Goal: Find specific page/section: Find specific page/section

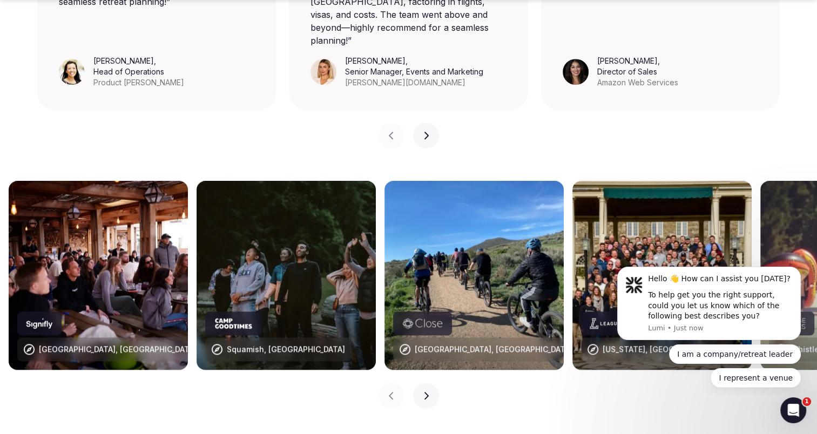
scroll to position [1020, 0]
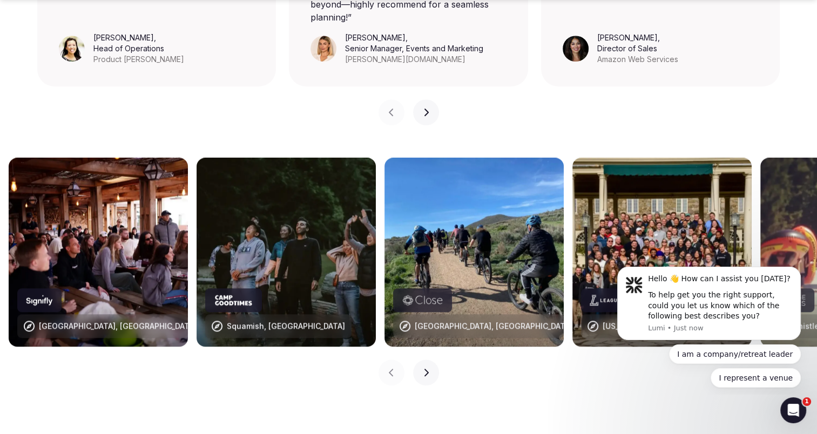
click at [24, 177] on img at bounding box center [98, 252] width 179 height 189
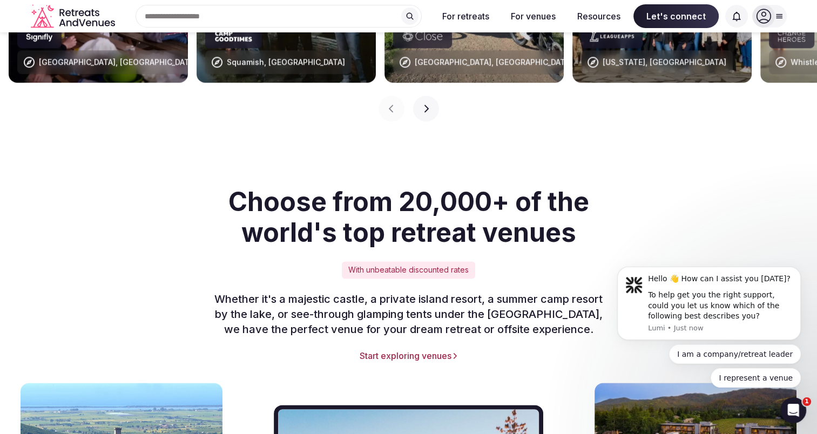
scroll to position [1283, 0]
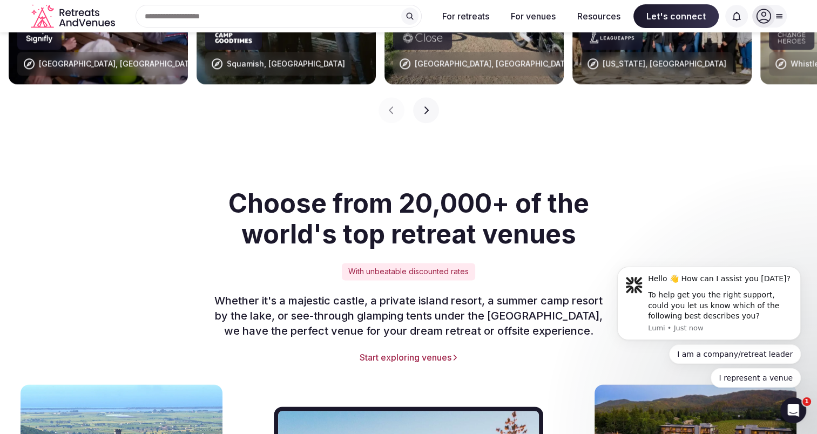
click at [24, 114] on div "[GEOGRAPHIC_DATA], [GEOGRAPHIC_DATA] [GEOGRAPHIC_DATA], [GEOGRAPHIC_DATA] [GEOG…" at bounding box center [408, 9] width 817 height 271
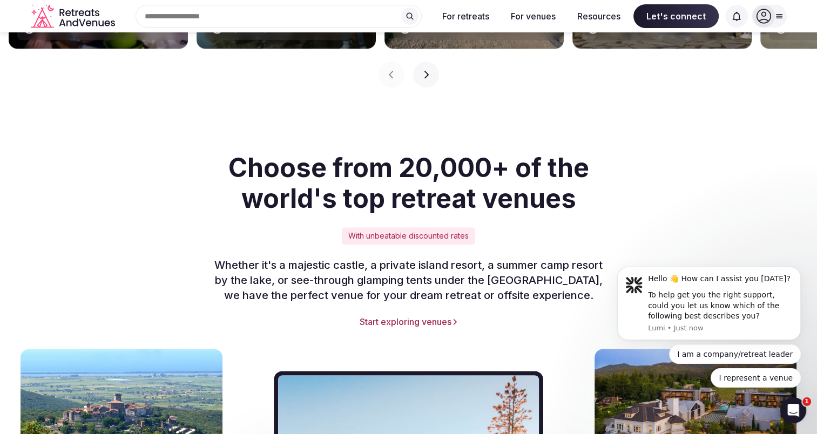
scroll to position [1313, 0]
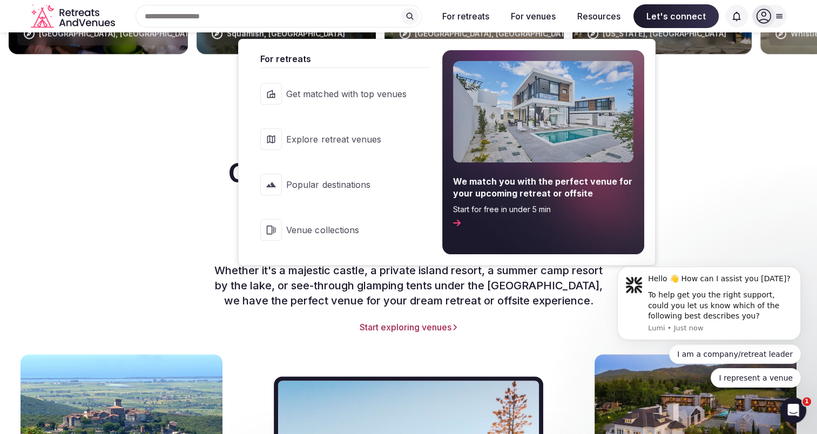
click at [356, 97] on span "Get matched with top venues" at bounding box center [346, 94] width 120 height 12
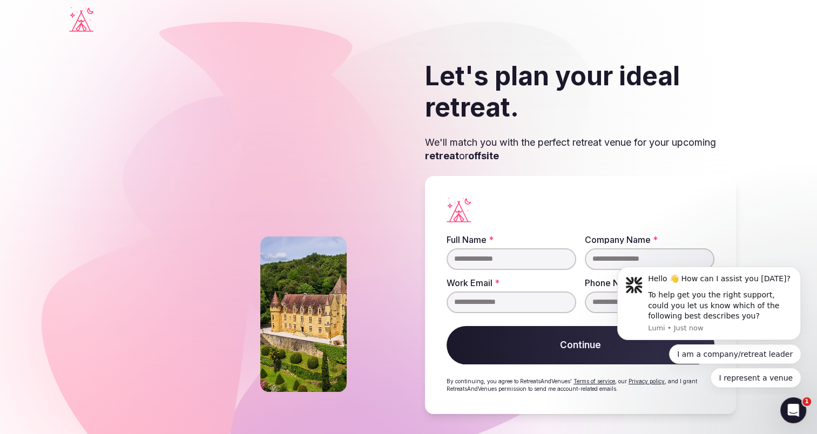
scroll to position [2, 0]
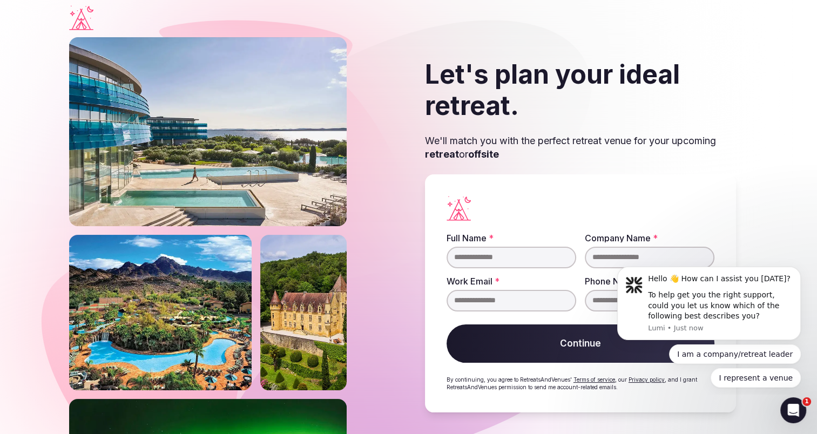
click at [80, 23] on icon "Visit the homepage" at bounding box center [81, 20] width 24 height 22
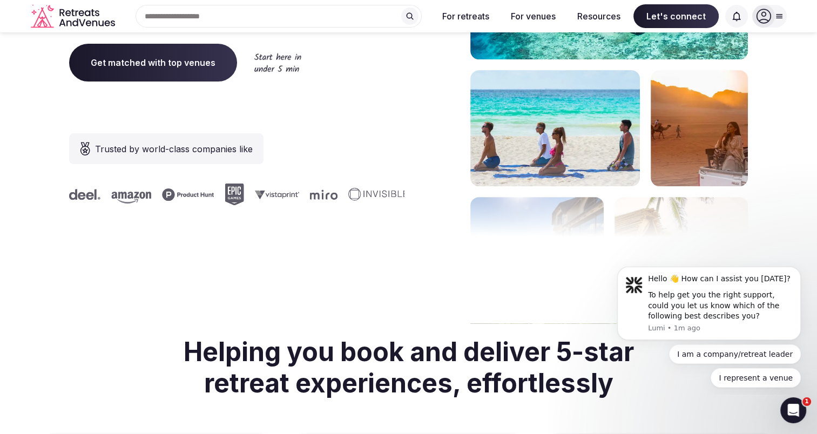
scroll to position [324, 0]
